Goal: Task Accomplishment & Management: Use online tool/utility

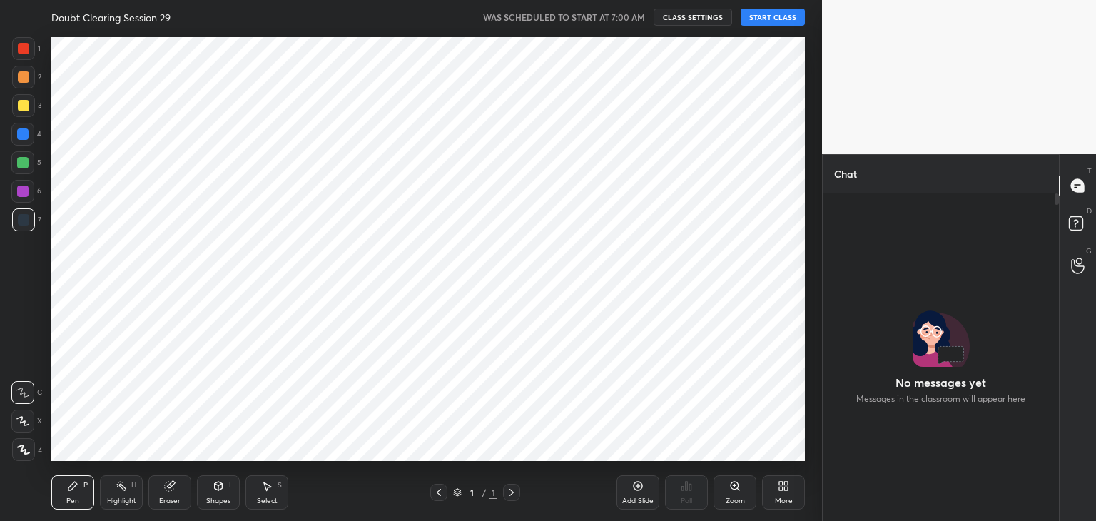
scroll to position [5, 4]
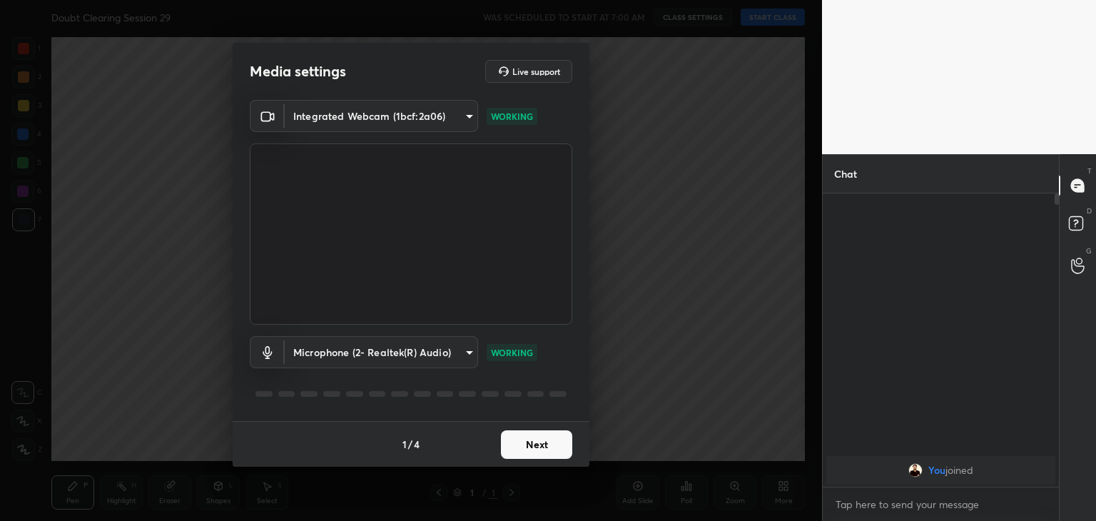
click at [551, 432] on button "Next" at bounding box center [536, 444] width 71 height 29
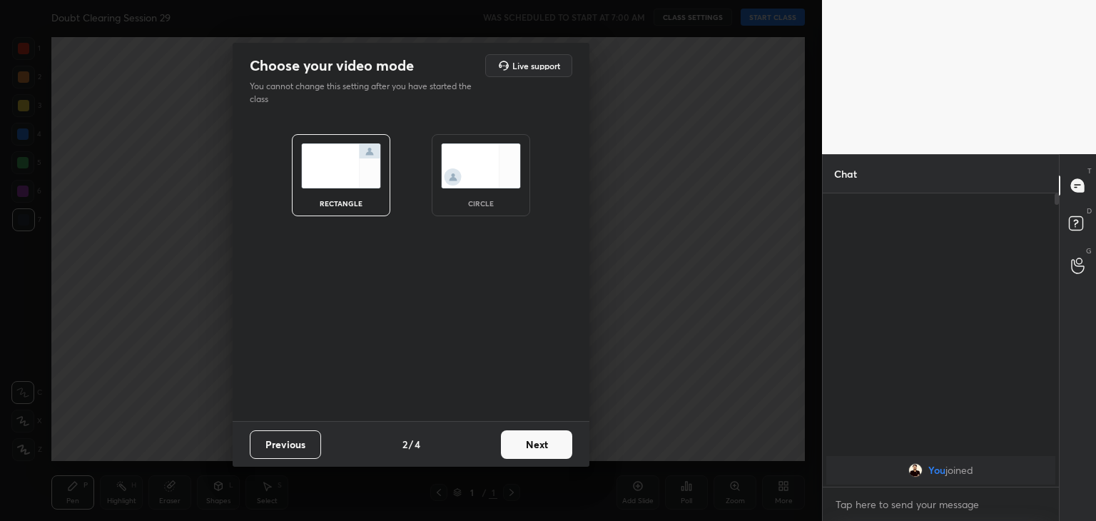
click at [482, 200] on div "circle" at bounding box center [480, 203] width 57 height 7
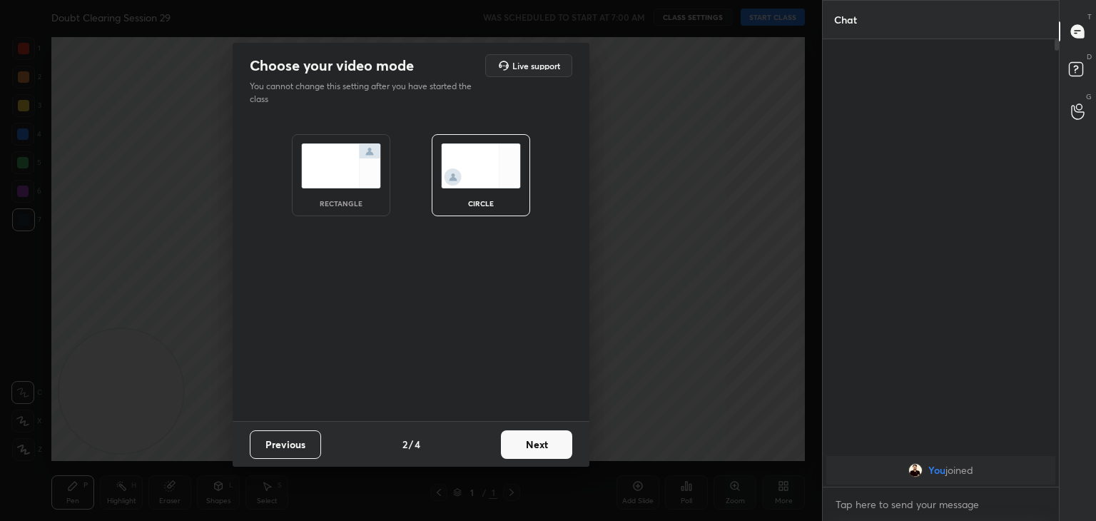
click at [542, 444] on button "Next" at bounding box center [536, 444] width 71 height 29
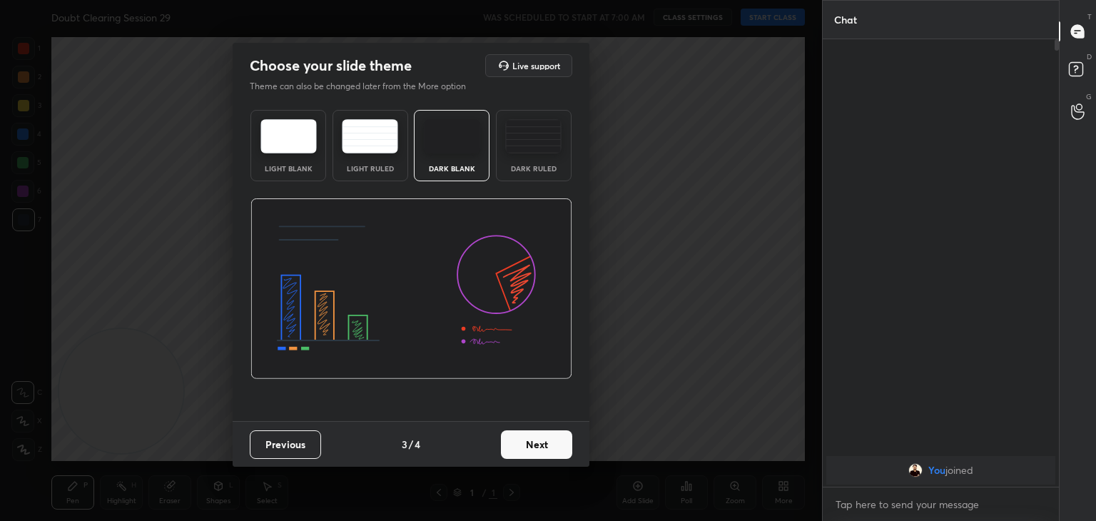
click at [542, 444] on button "Next" at bounding box center [536, 444] width 71 height 29
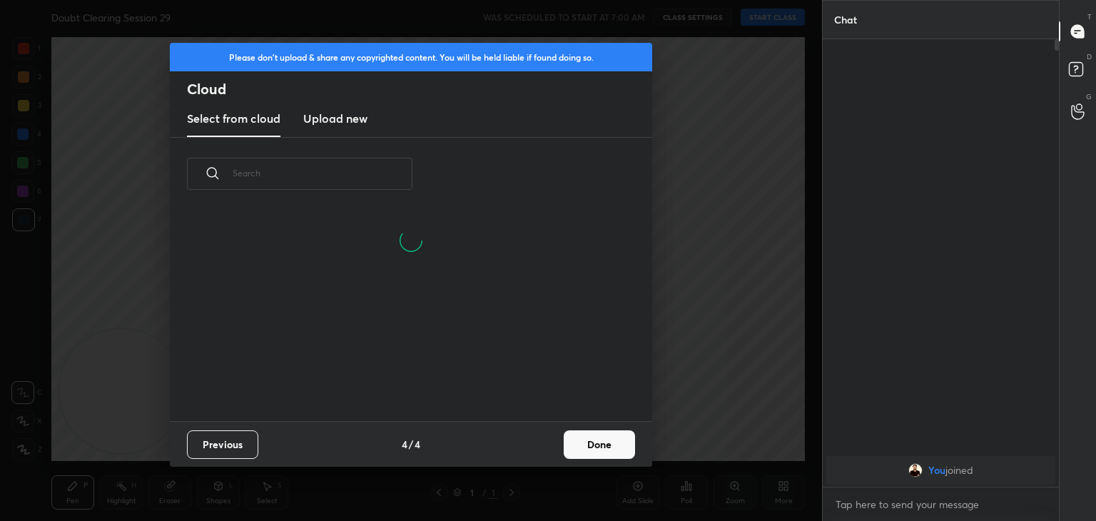
click at [542, 444] on div "Previous 4 / 4 Done" at bounding box center [411, 444] width 482 height 46
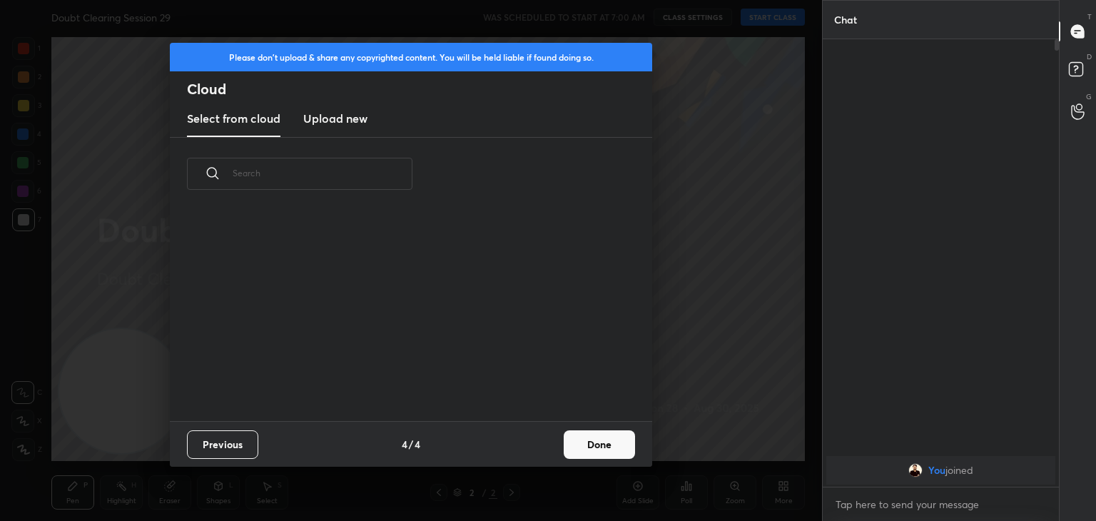
click at [576, 441] on button "Done" at bounding box center [599, 444] width 71 height 29
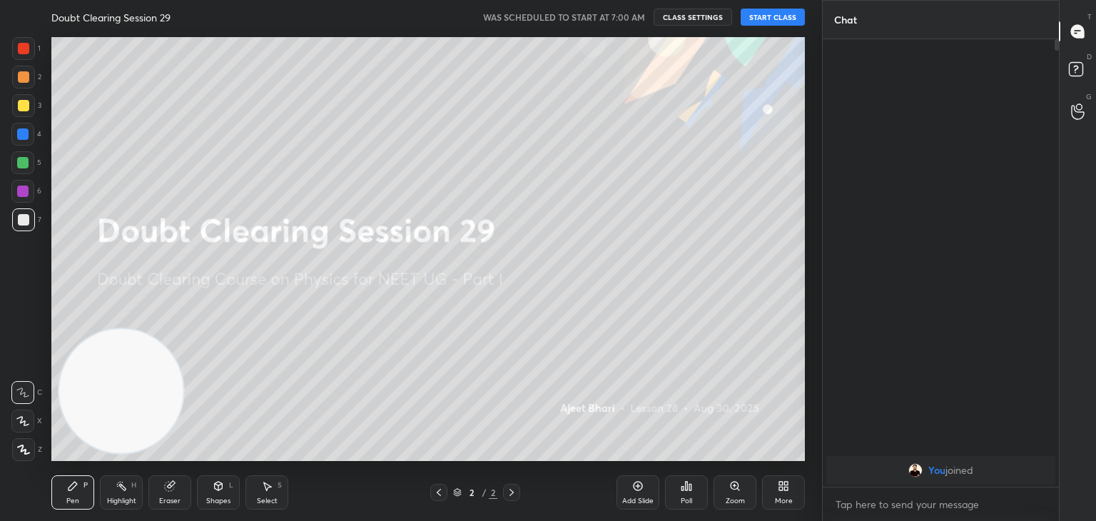
click at [769, 16] on button "START CLASS" at bounding box center [772, 17] width 64 height 17
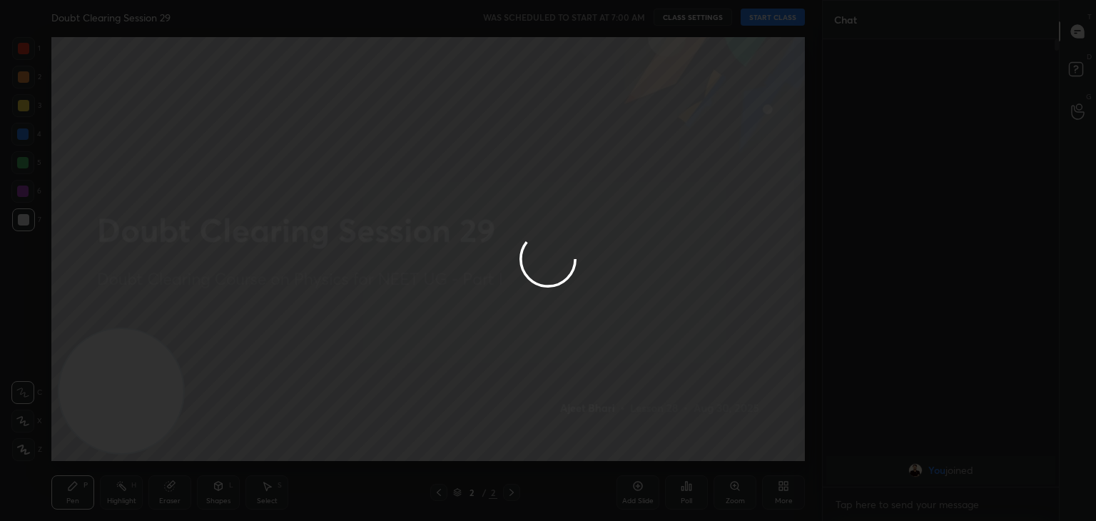
type textarea "x"
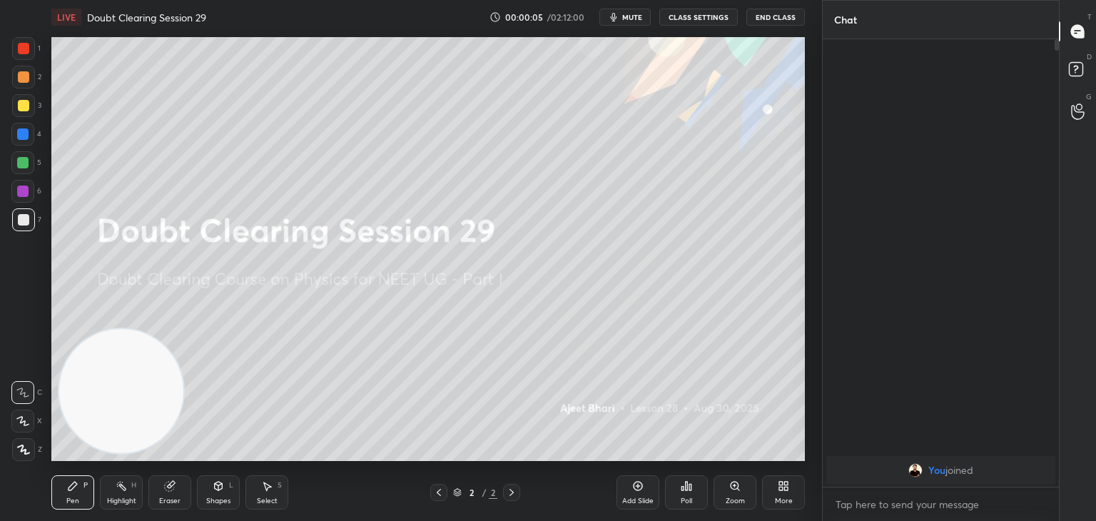
click at [623, 19] on button "mute" at bounding box center [624, 17] width 51 height 17
